Goal: Navigation & Orientation: Find specific page/section

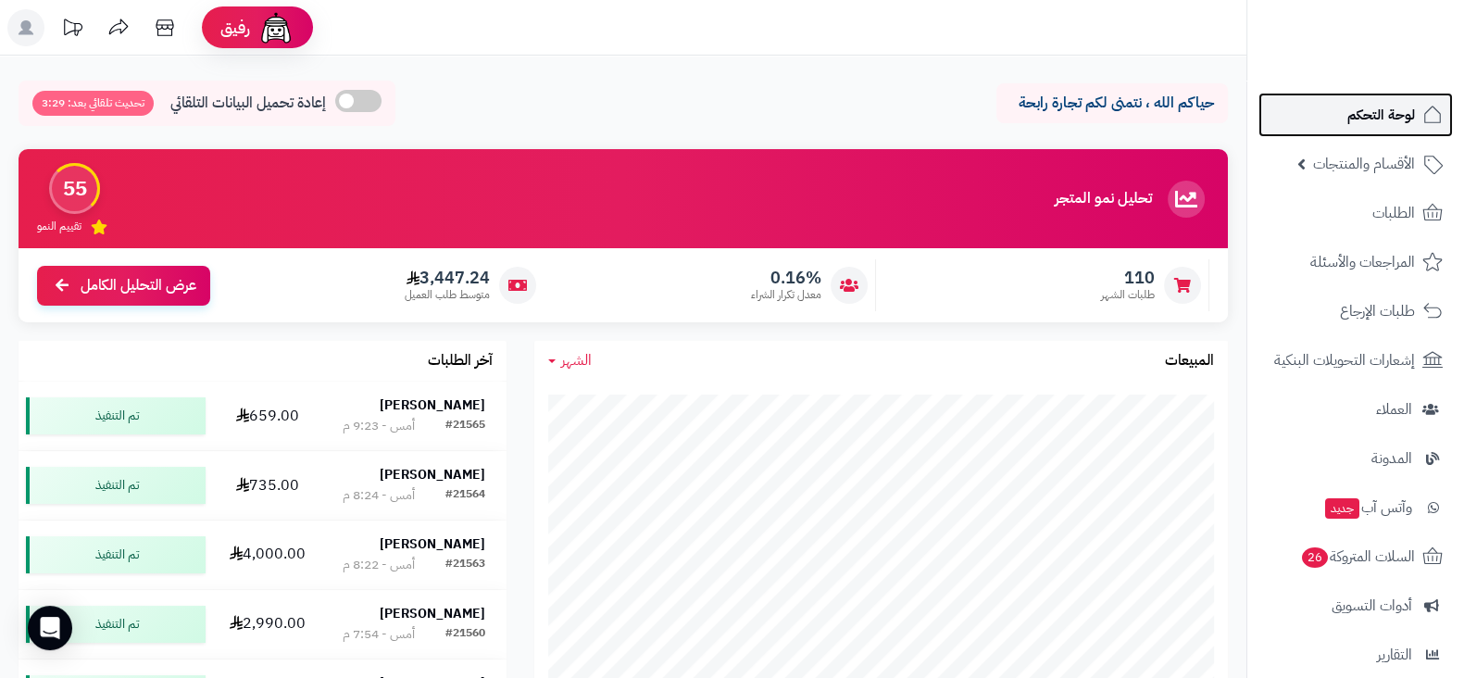
click at [1357, 128] on link "لوحة التحكم" at bounding box center [1355, 115] width 194 height 44
click at [1352, 125] on span "لوحة التحكم" at bounding box center [1381, 115] width 68 height 26
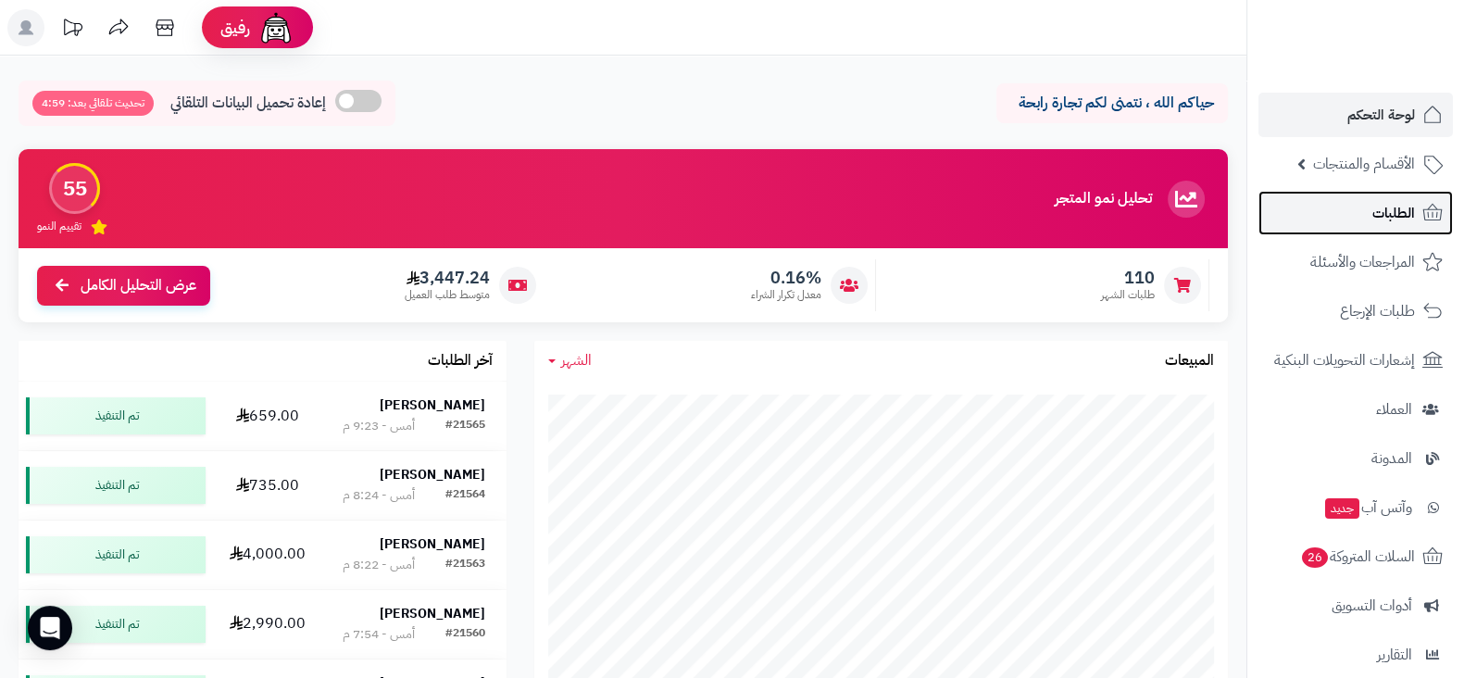
click at [1380, 216] on span "الطلبات" at bounding box center [1393, 213] width 43 height 26
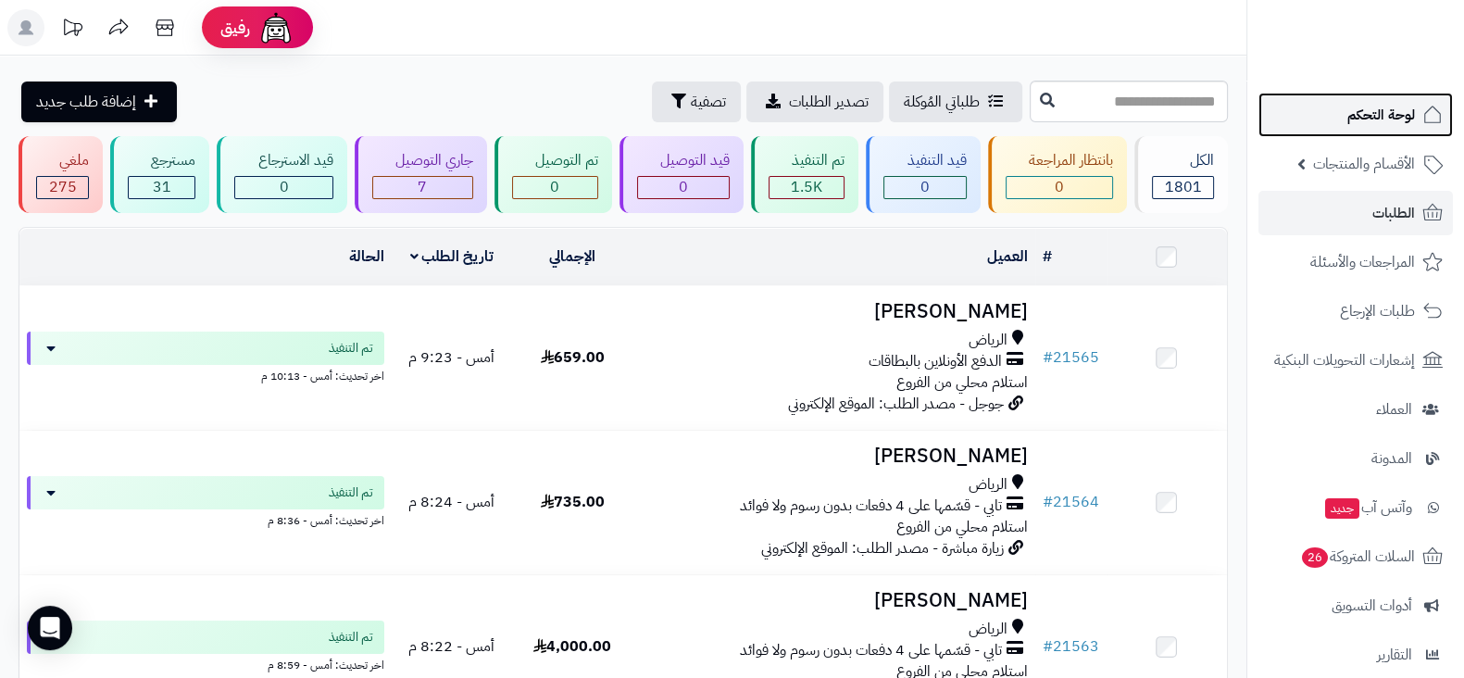
click at [1304, 106] on link "لوحة التحكم" at bounding box center [1355, 115] width 194 height 44
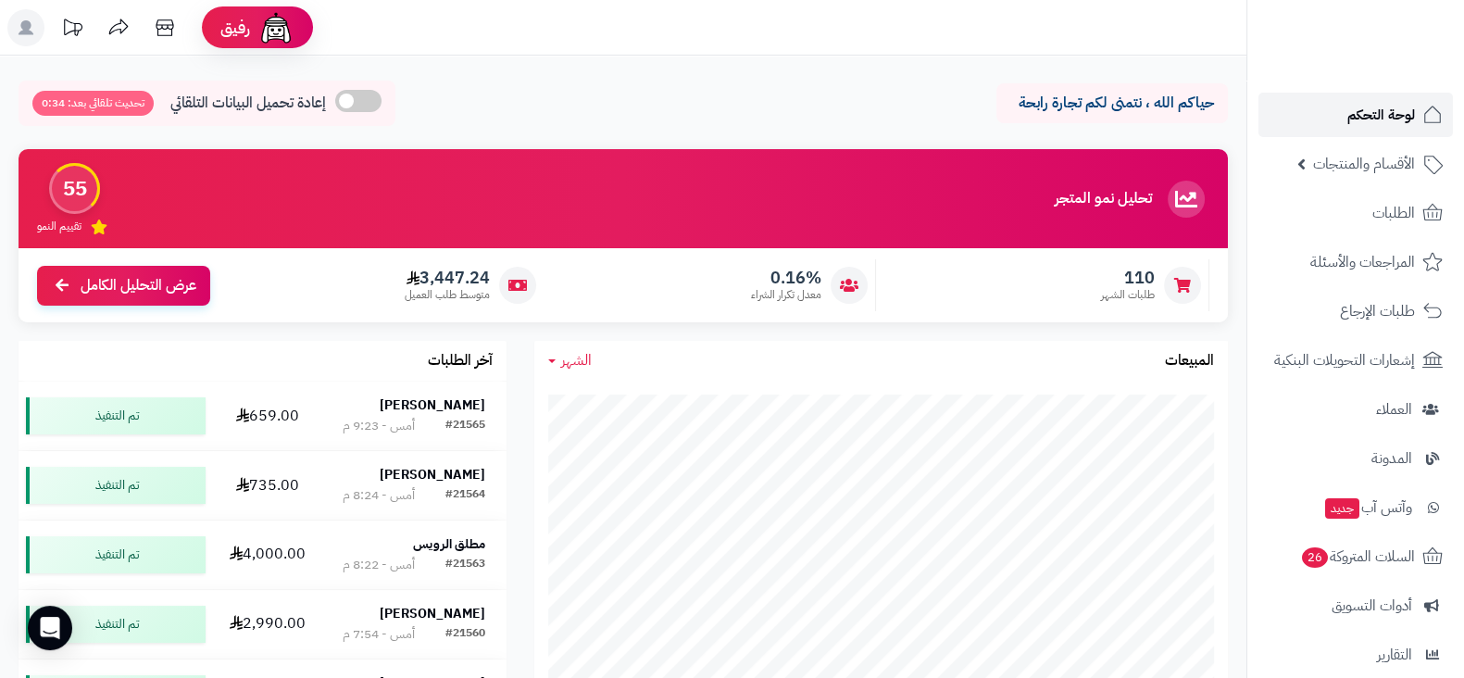
click at [1347, 113] on span "لوحة التحكم" at bounding box center [1381, 115] width 68 height 26
